Goal: Transaction & Acquisition: Purchase product/service

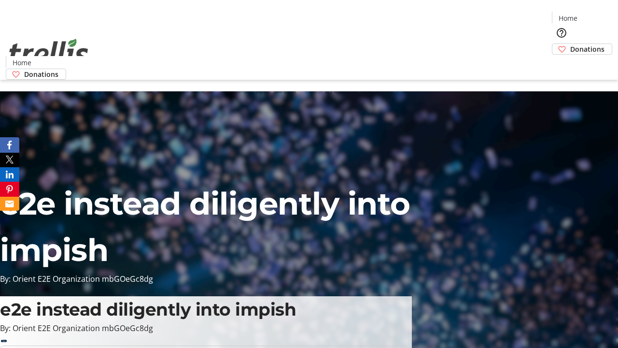
click at [570, 44] on span "Donations" at bounding box center [587, 49] width 34 height 10
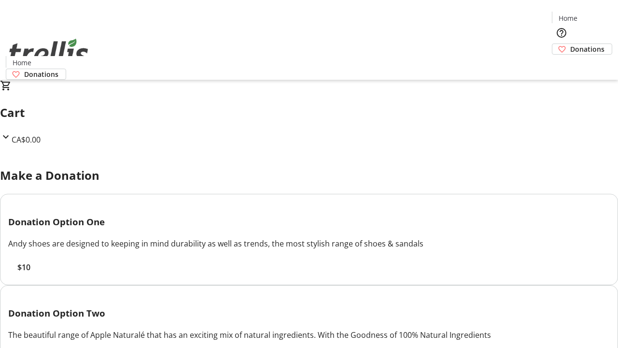
click at [30, 273] on span "$10" at bounding box center [23, 267] width 13 height 12
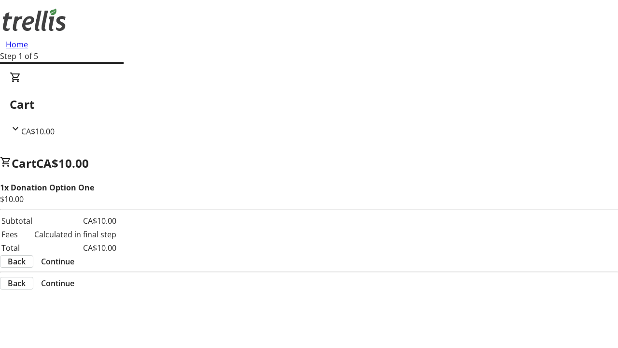
select select "CA"
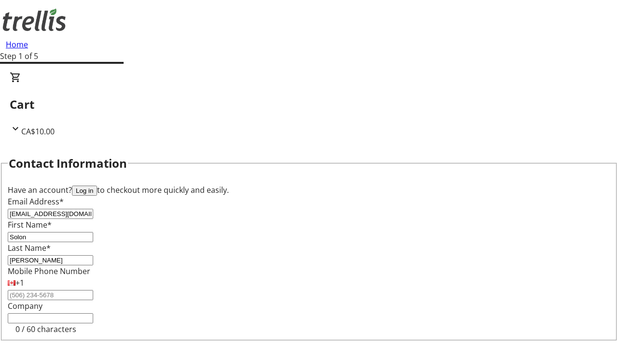
scroll to position [129, 0]
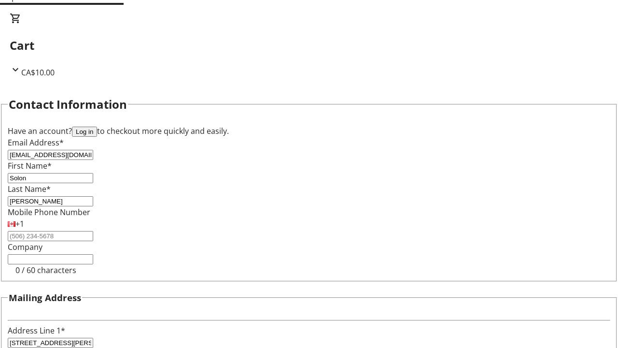
type input "[STREET_ADDRESS][PERSON_NAME]"
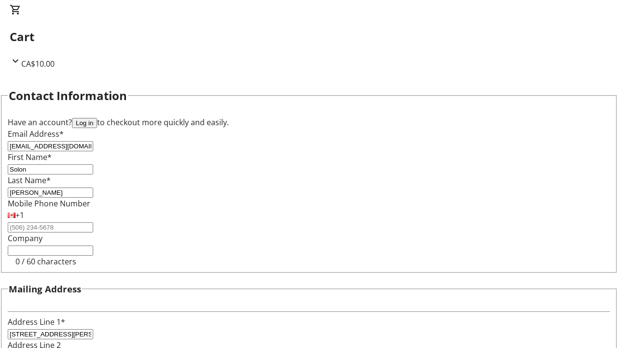
type input "Kelowna"
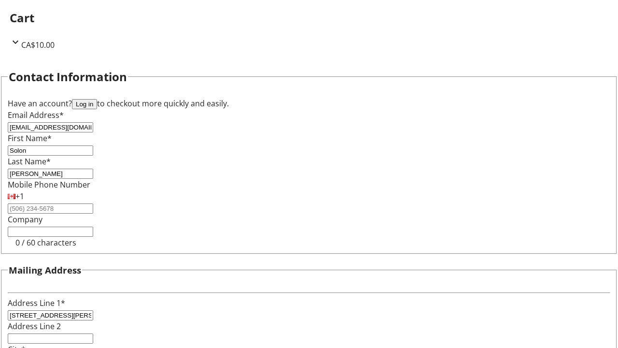
select select "BC"
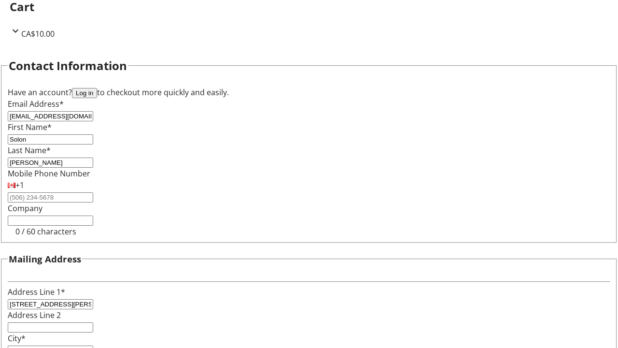
type input "Kelowna"
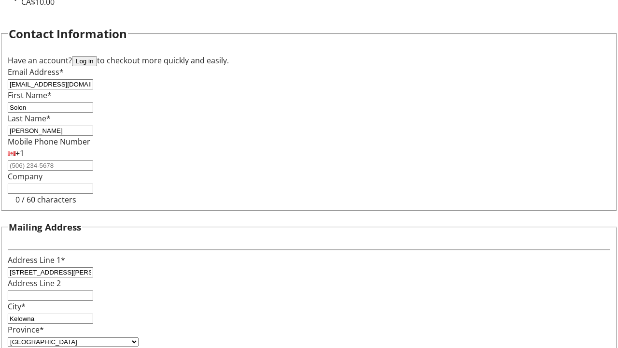
type input "V1Y 0C2"
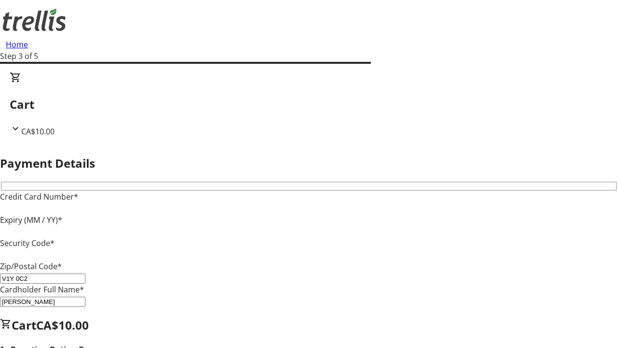
type input "V1Y 0C2"
